Goal: Information Seeking & Learning: Learn about a topic

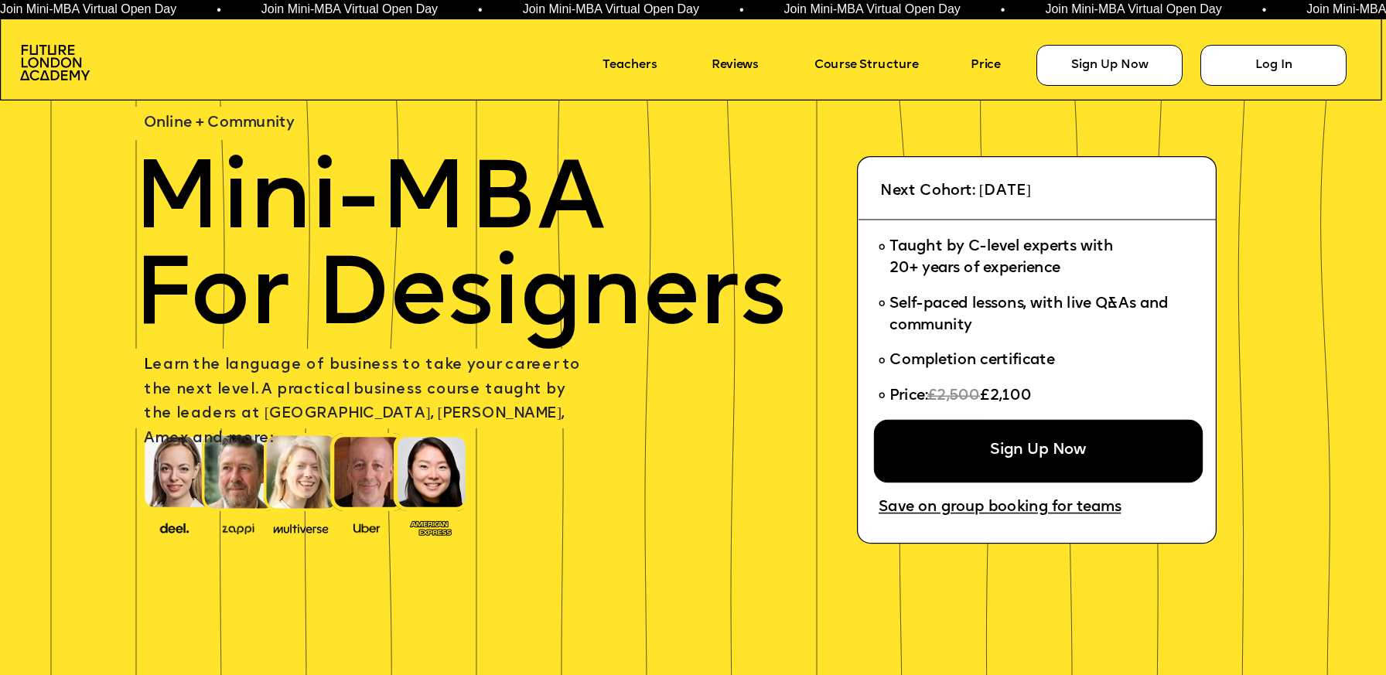
scroll to position [62, 0]
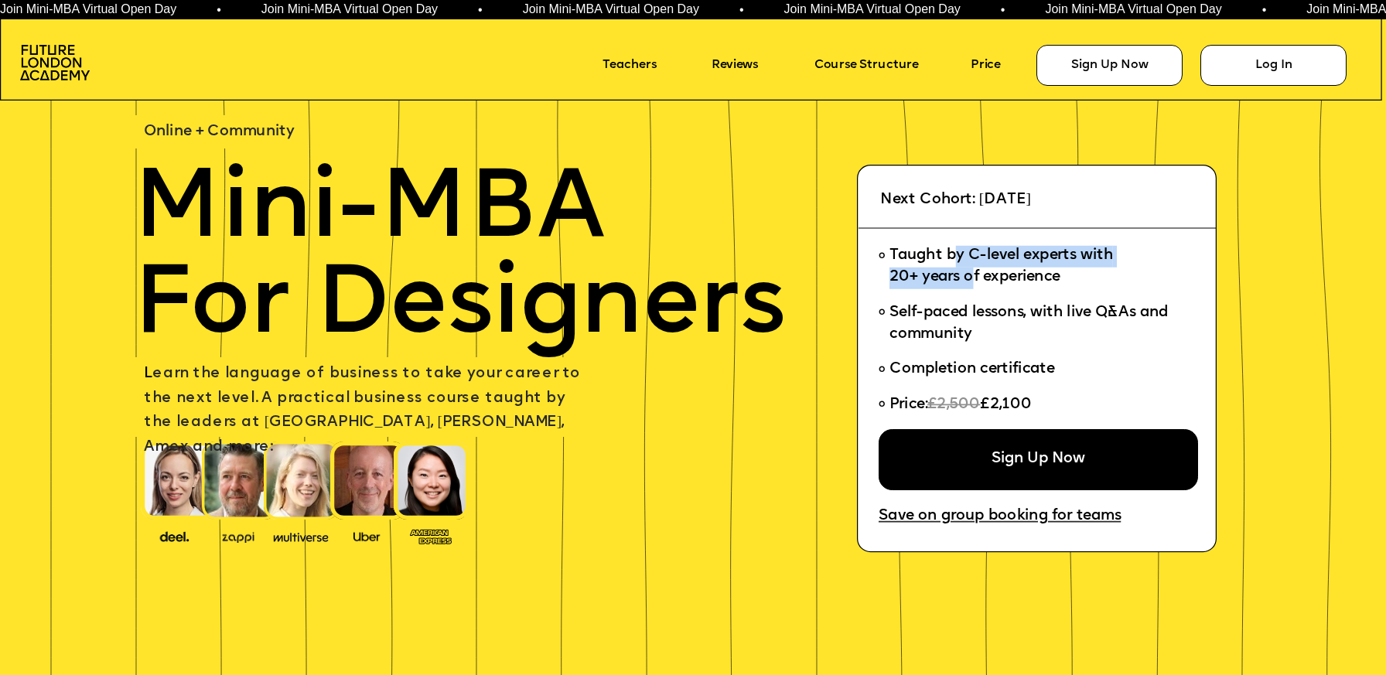
drag, startPoint x: 956, startPoint y: 254, endPoint x: 974, endPoint y: 275, distance: 28.5
click at [974, 275] on span "Taught by C-level experts with 20+ years of experience" at bounding box center [1000, 266] width 223 height 36
click at [994, 322] on span "Self-paced lessons, with live Q&As and community" at bounding box center [1036, 323] width 295 height 43
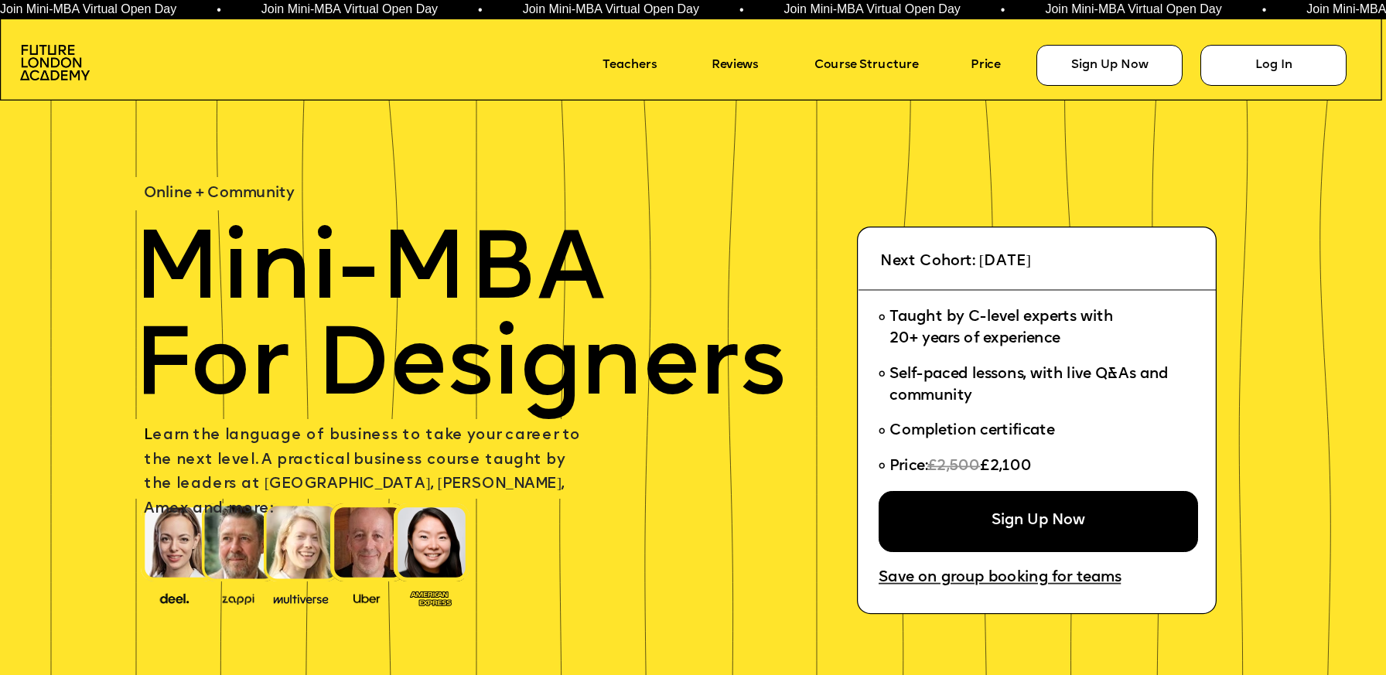
scroll to position [62, 0]
